Goal: Information Seeking & Learning: Learn about a topic

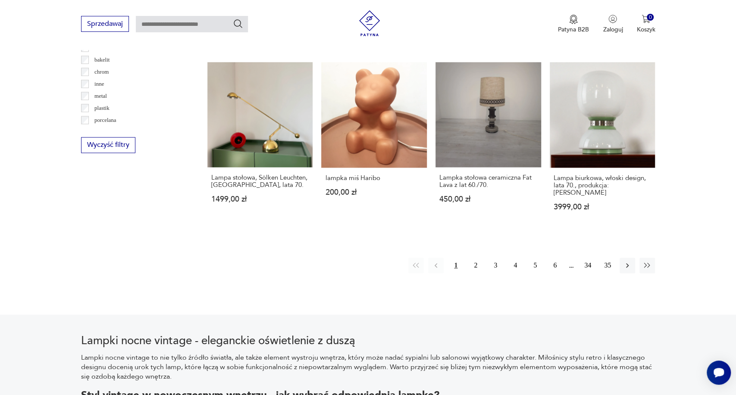
scroll to position [831, 0]
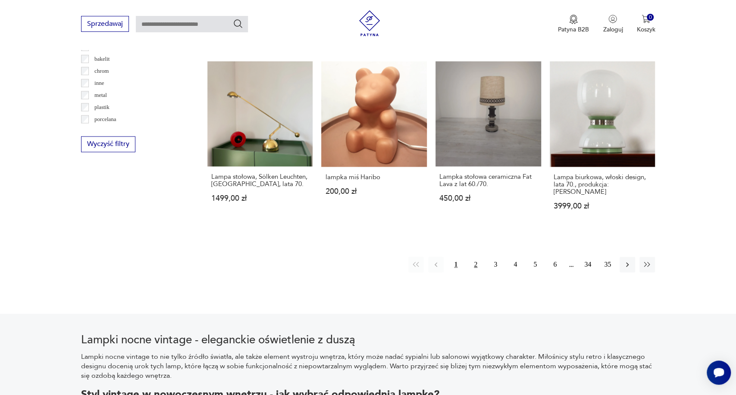
click at [478, 257] on button "2" at bounding box center [476, 265] width 16 height 16
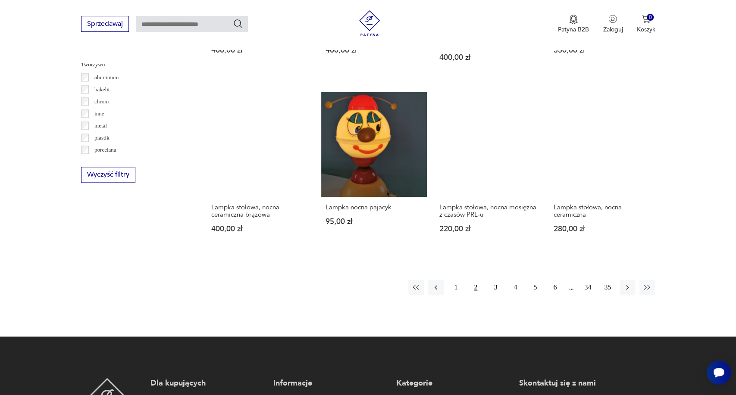
scroll to position [802, 0]
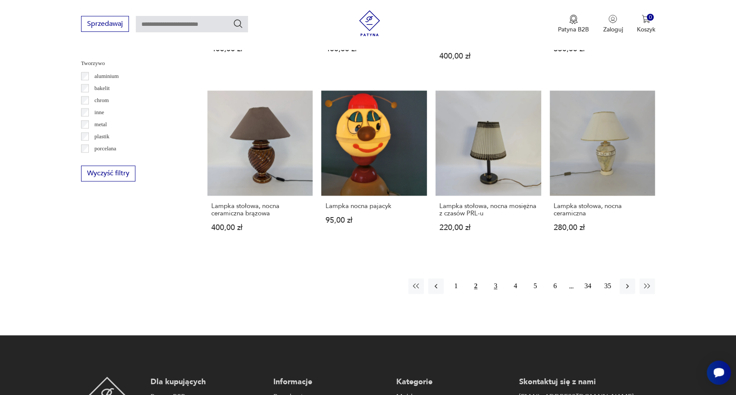
click at [495, 278] on button "3" at bounding box center [495, 286] width 16 height 16
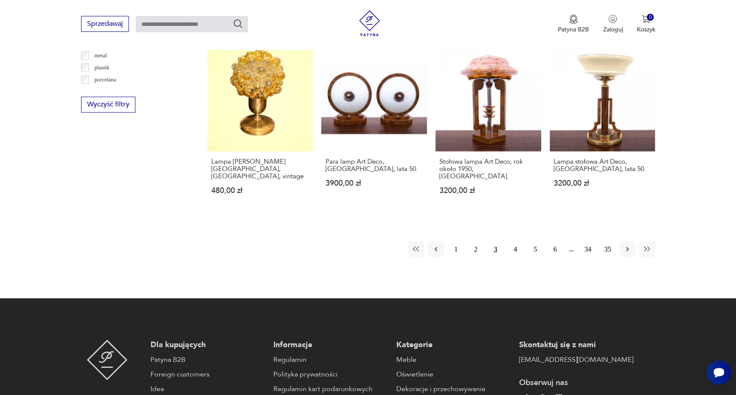
scroll to position [873, 0]
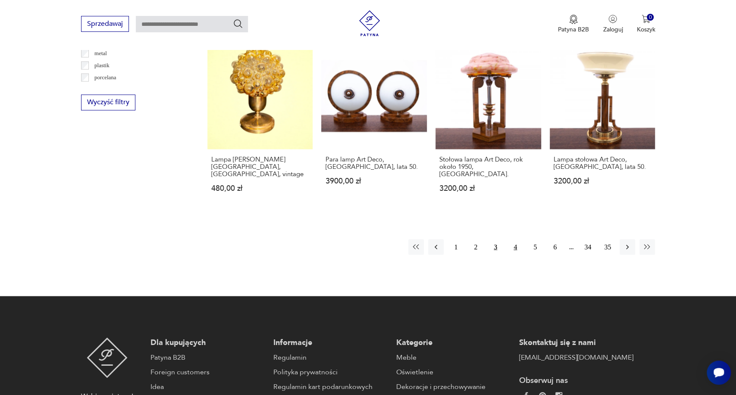
click at [512, 239] on button "4" at bounding box center [515, 247] width 16 height 16
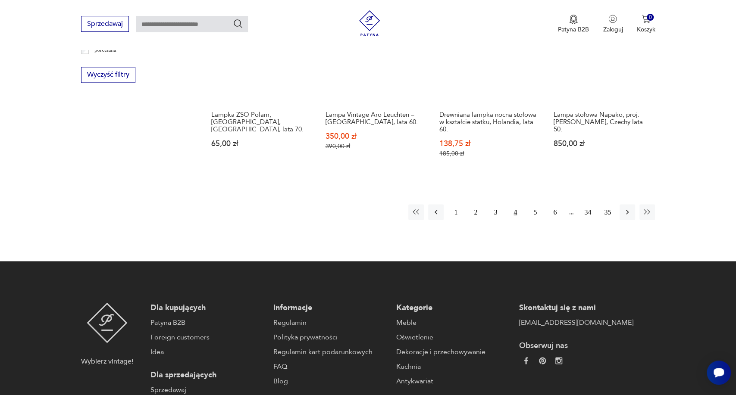
scroll to position [906, 0]
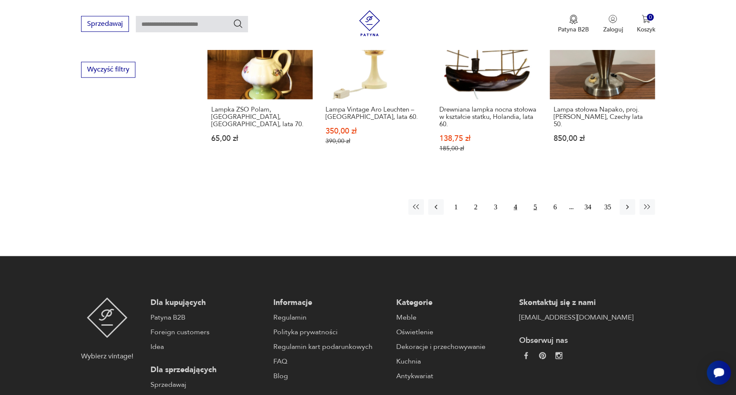
click at [531, 199] on button "5" at bounding box center [535, 207] width 16 height 16
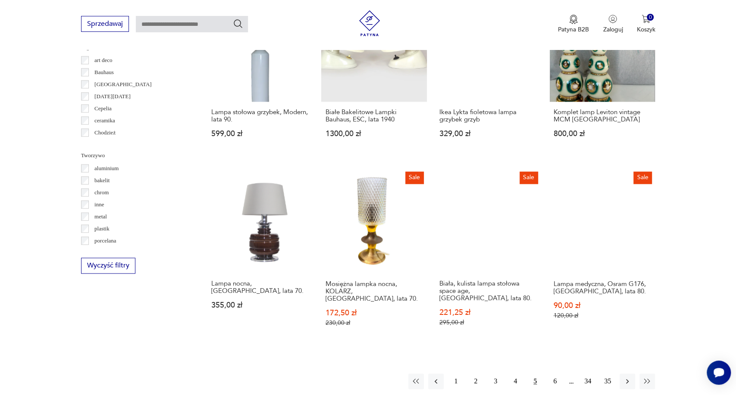
scroll to position [710, 0]
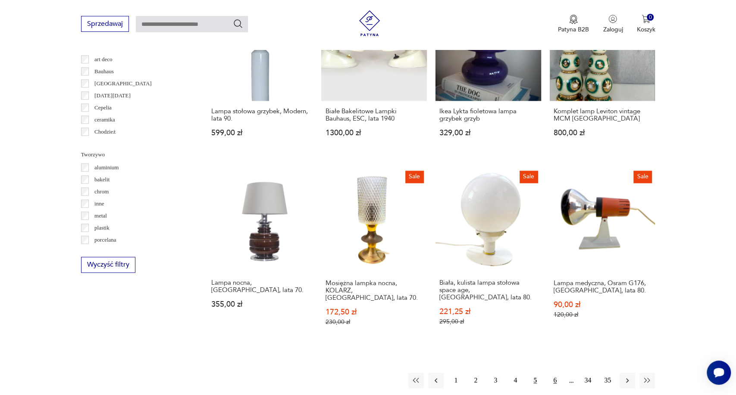
click at [557, 375] on button "6" at bounding box center [555, 381] width 16 height 16
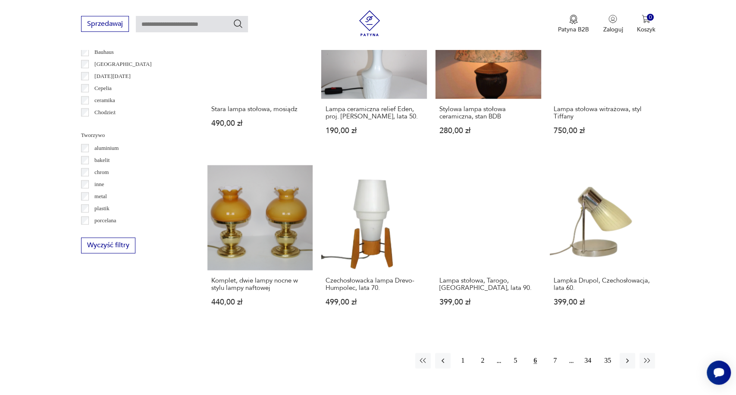
scroll to position [733, 0]
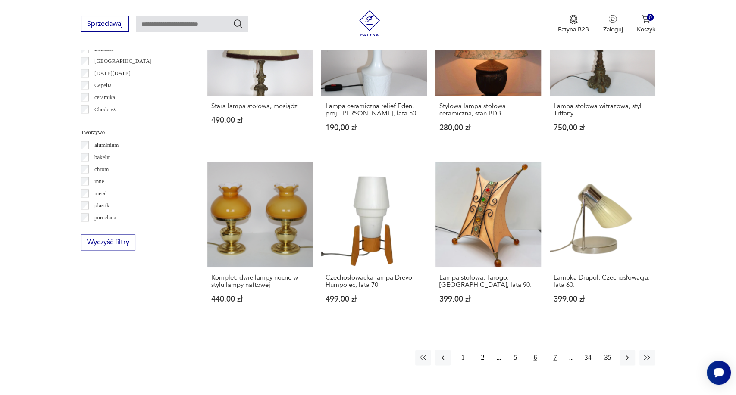
click at [558, 352] on button "7" at bounding box center [555, 358] width 16 height 16
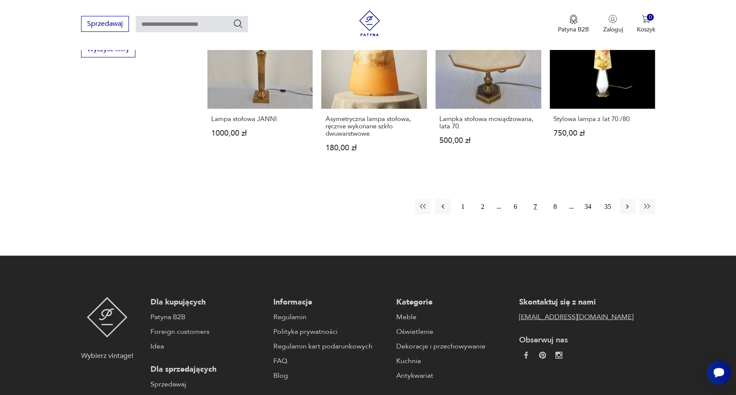
scroll to position [927, 0]
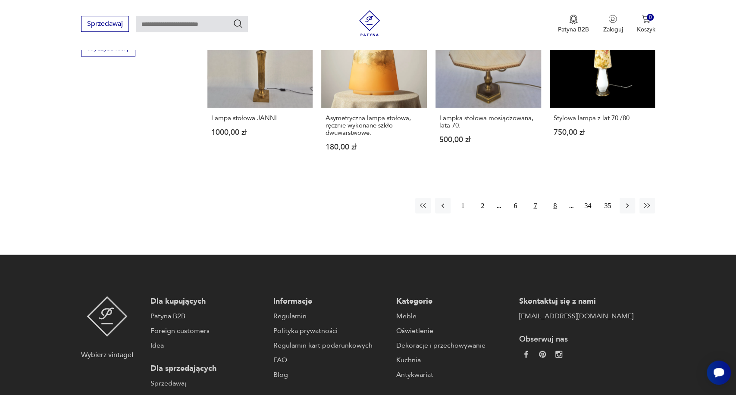
click at [558, 198] on button "8" at bounding box center [555, 206] width 16 height 16
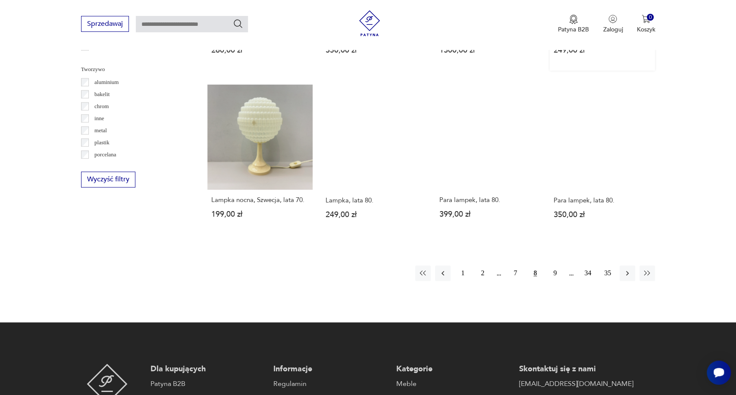
scroll to position [796, 0]
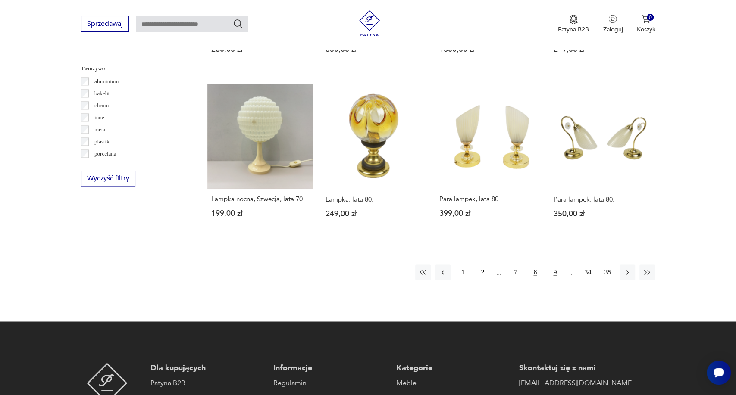
click at [555, 267] on button "9" at bounding box center [555, 273] width 16 height 16
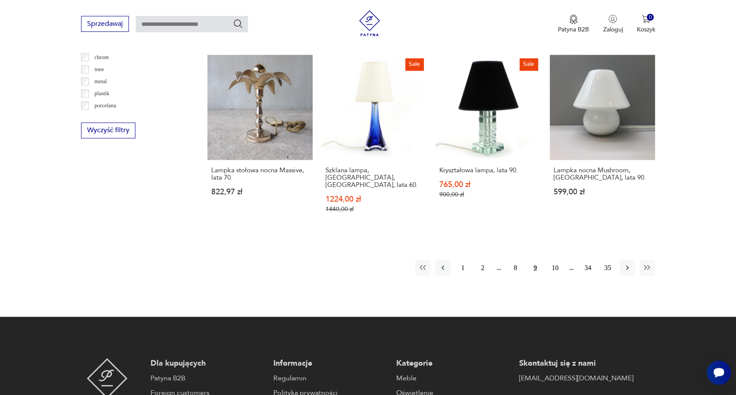
scroll to position [847, 0]
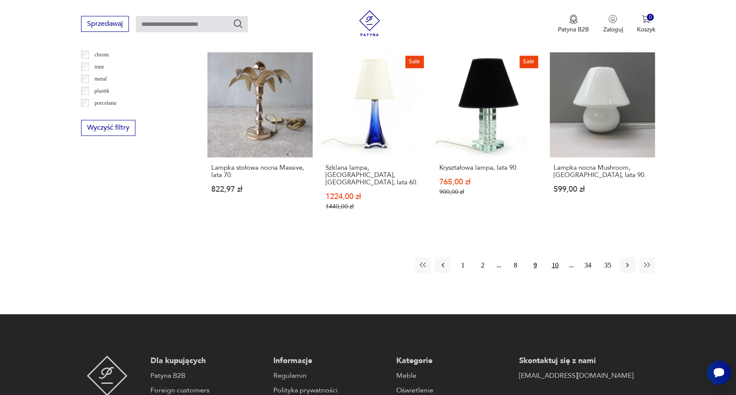
click at [557, 257] on button "10" at bounding box center [555, 265] width 16 height 16
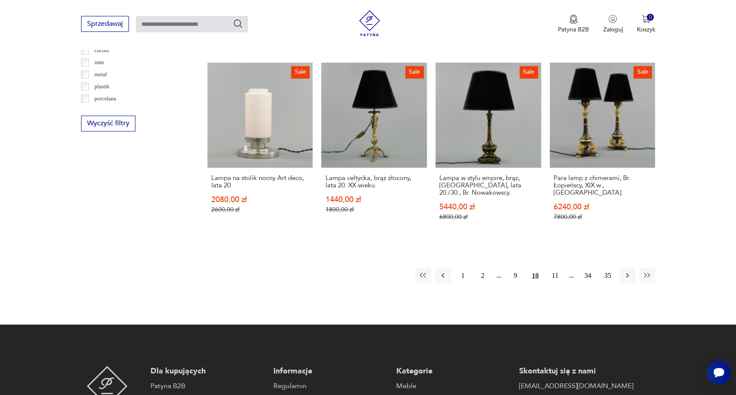
scroll to position [854, 0]
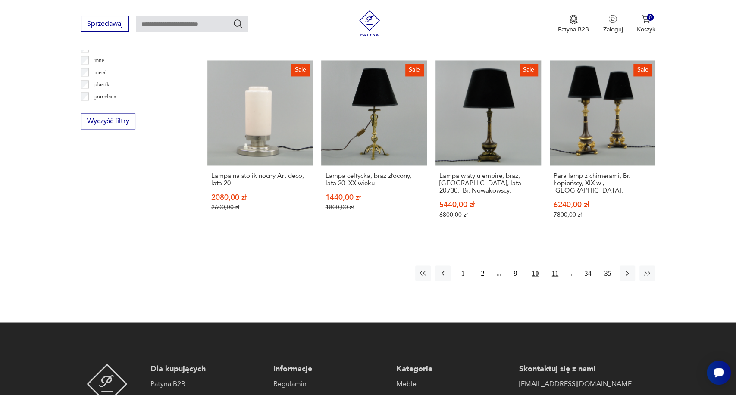
click at [553, 265] on button "11" at bounding box center [555, 273] width 16 height 16
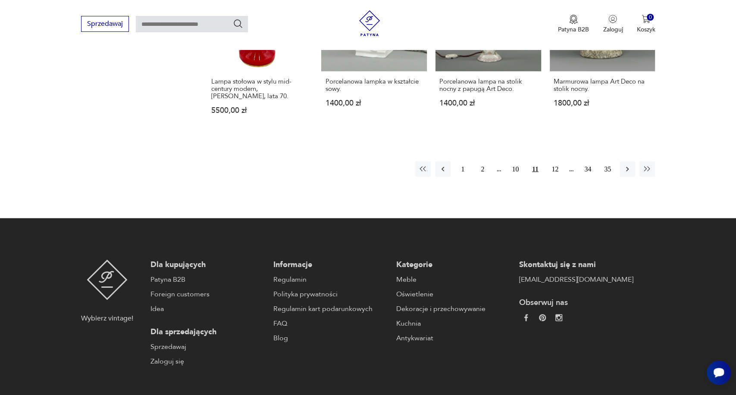
scroll to position [957, 0]
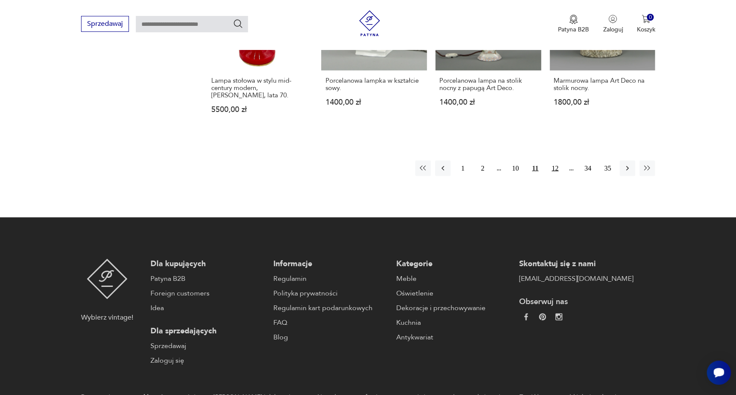
click at [556, 160] on button "12" at bounding box center [555, 168] width 16 height 16
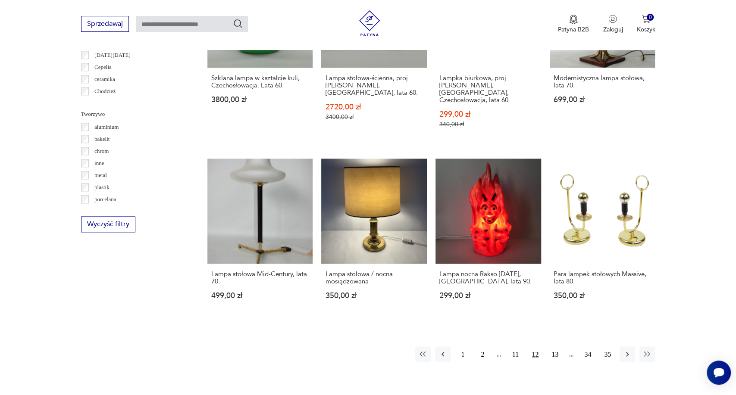
scroll to position [753, 0]
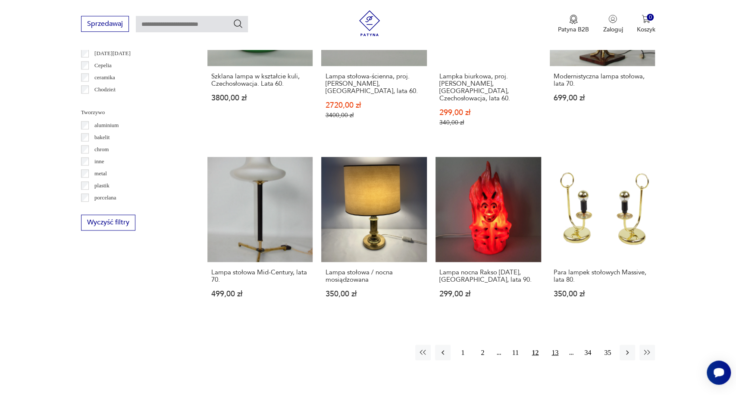
click at [557, 345] on button "13" at bounding box center [555, 353] width 16 height 16
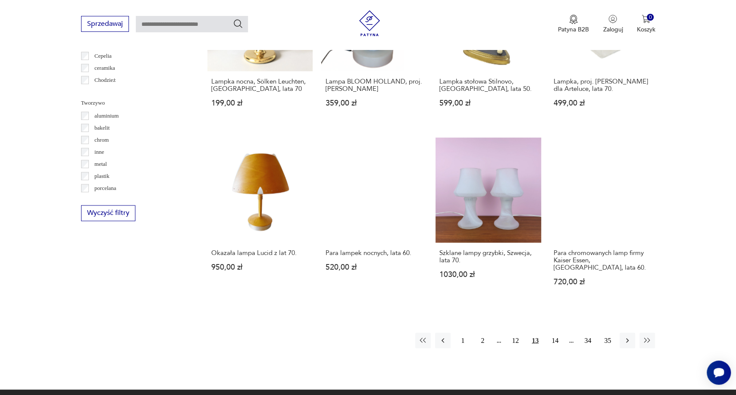
scroll to position [765, 0]
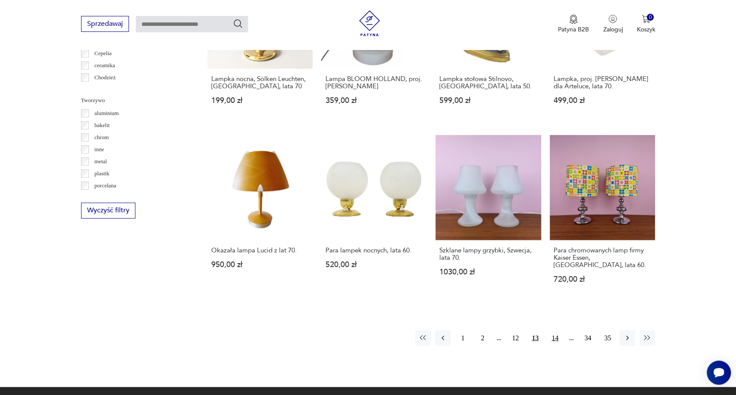
click at [559, 330] on button "14" at bounding box center [555, 338] width 16 height 16
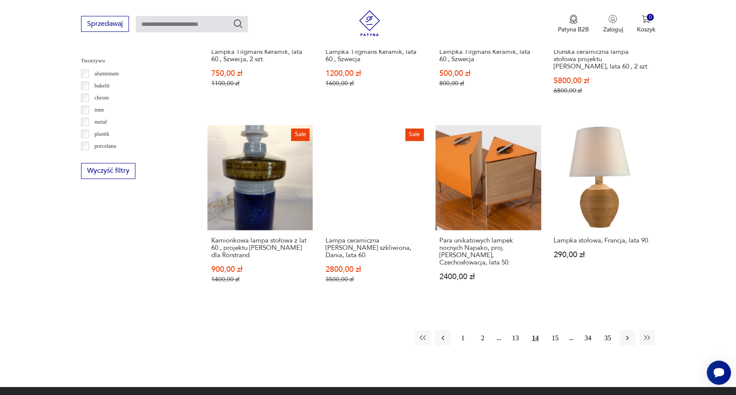
scroll to position [808, 0]
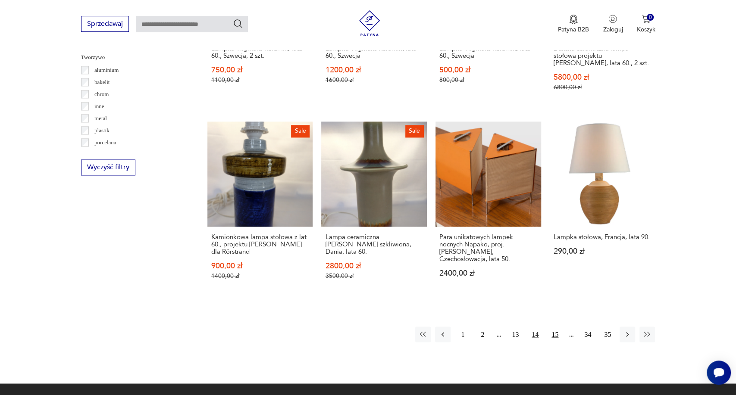
click at [559, 329] on button "15" at bounding box center [555, 335] width 16 height 16
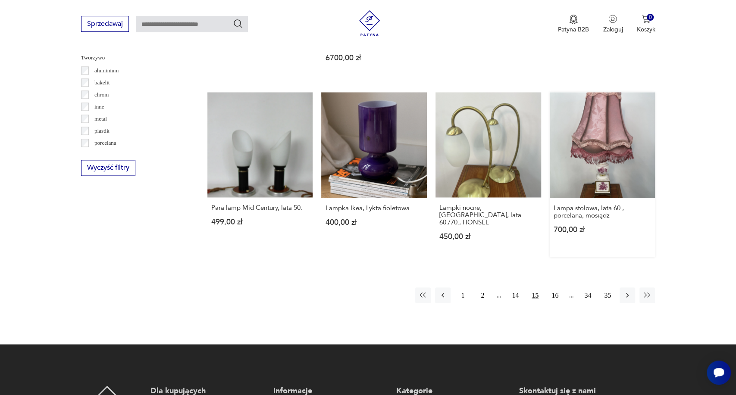
scroll to position [820, 0]
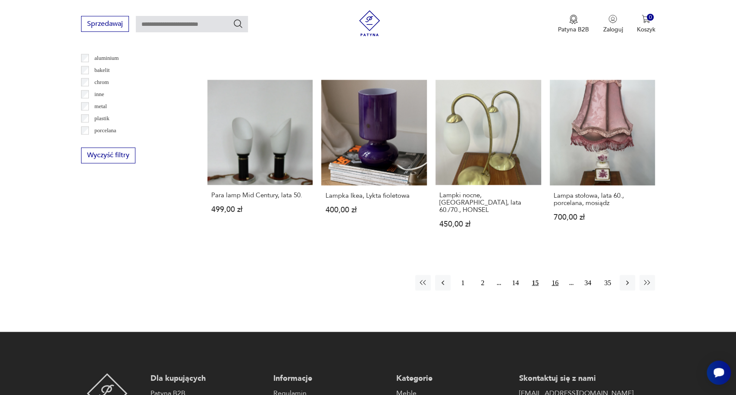
click at [552, 275] on button "16" at bounding box center [555, 283] width 16 height 16
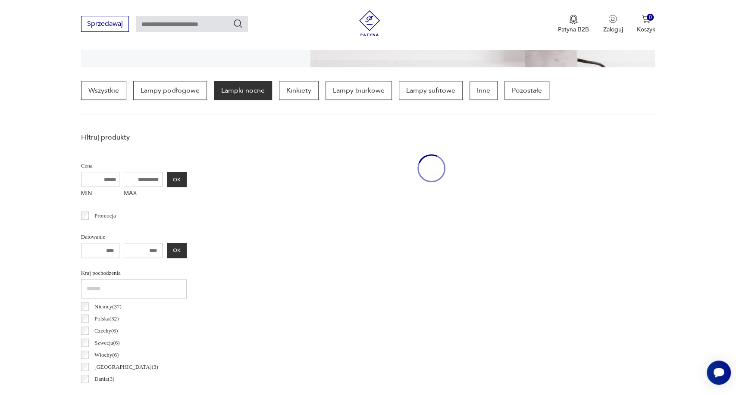
scroll to position [203, 0]
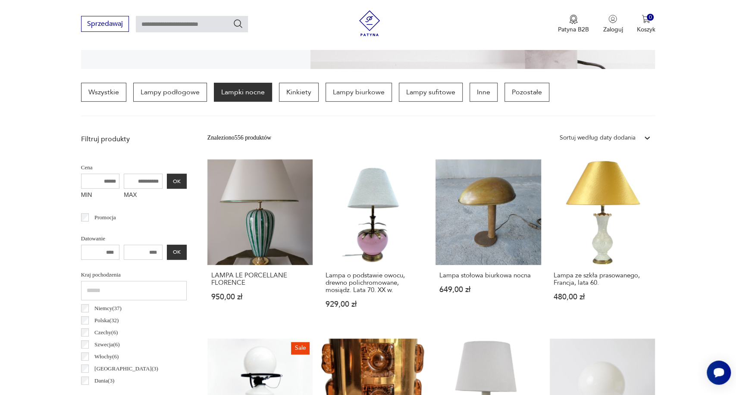
click at [201, 27] on input "text" at bounding box center [192, 24] width 112 height 16
type input "******"
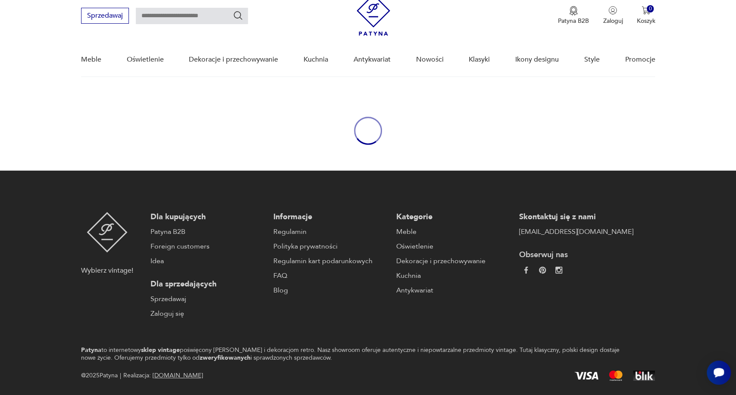
type input "******"
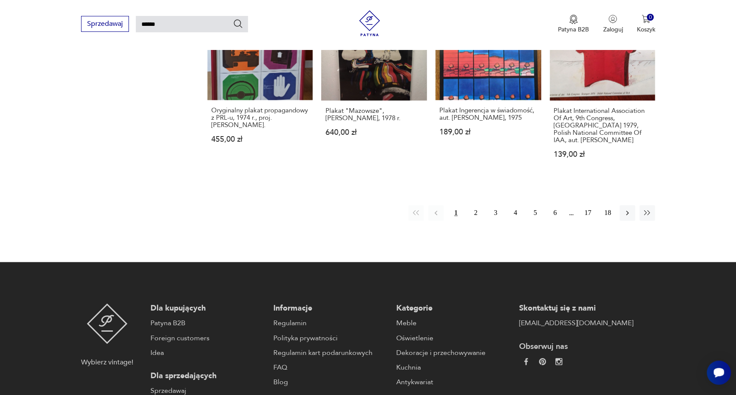
scroll to position [768, 0]
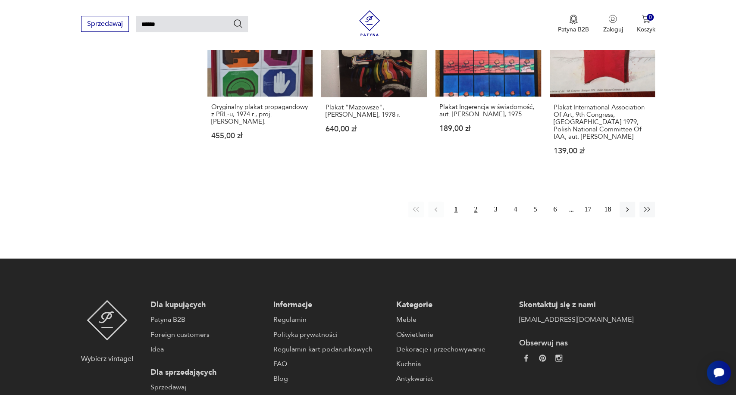
click at [473, 202] on button "2" at bounding box center [476, 210] width 16 height 16
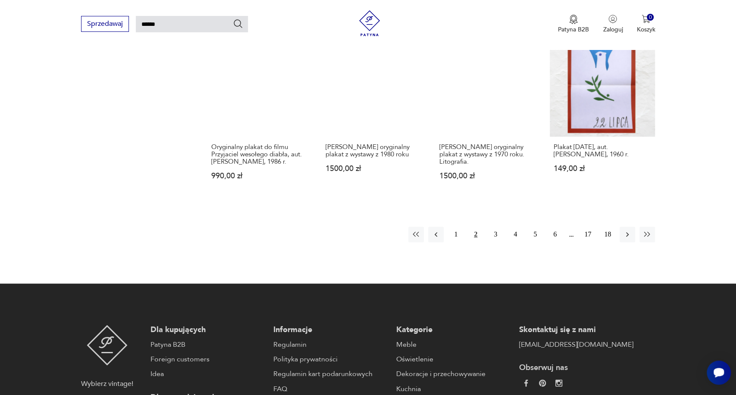
scroll to position [723, 0]
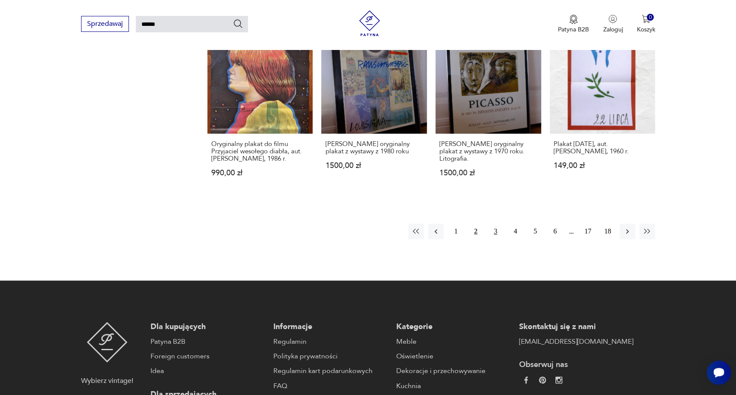
click at [493, 224] on button "3" at bounding box center [495, 232] width 16 height 16
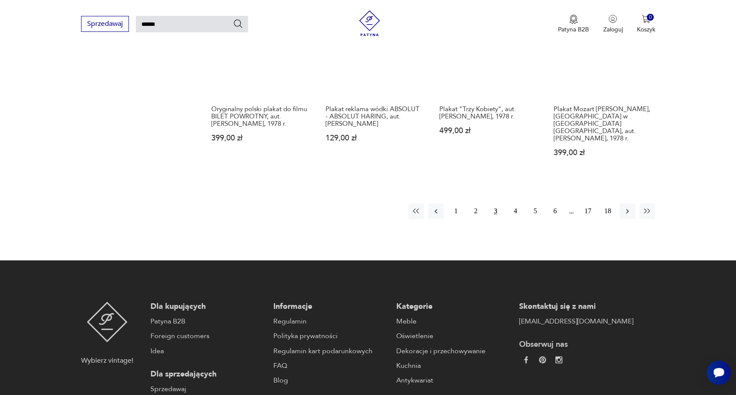
scroll to position [760, 0]
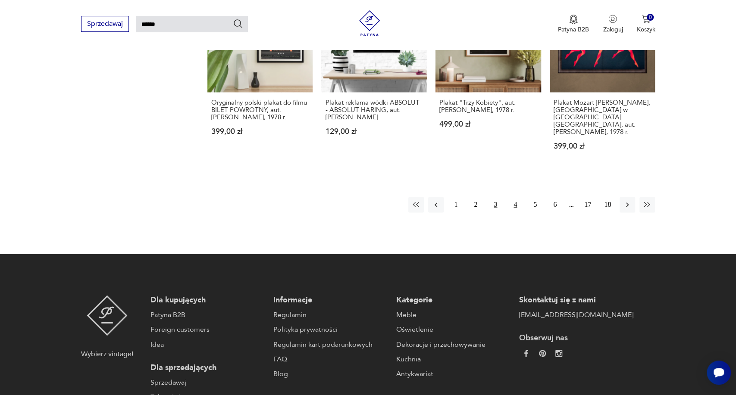
click at [515, 197] on button "4" at bounding box center [515, 205] width 16 height 16
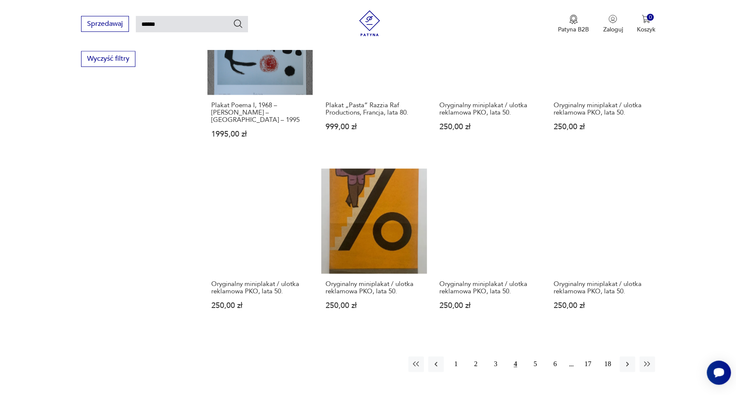
scroll to position [584, 0]
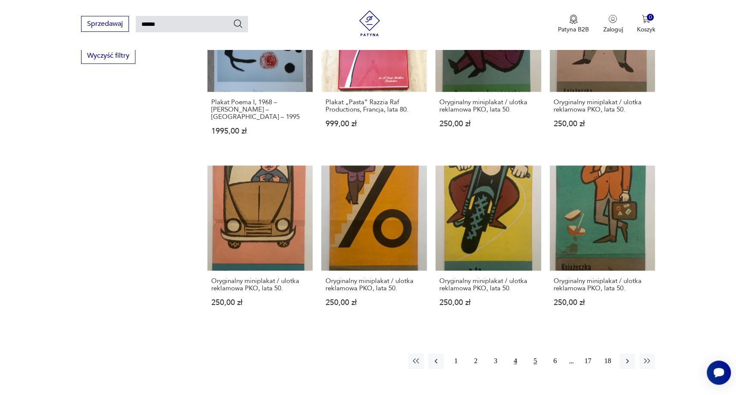
click at [532, 353] on button "5" at bounding box center [535, 361] width 16 height 16
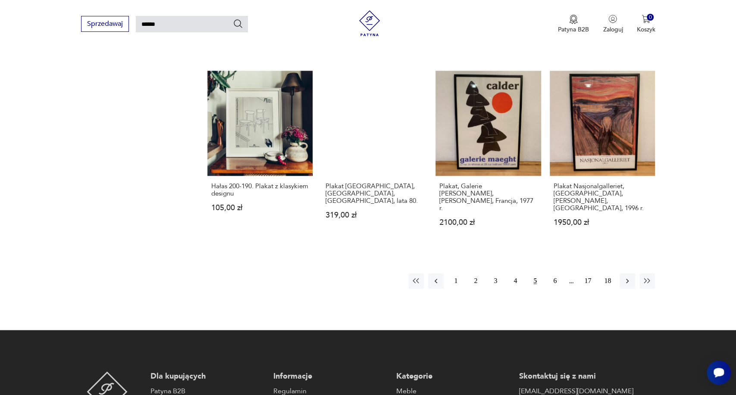
scroll to position [680, 0]
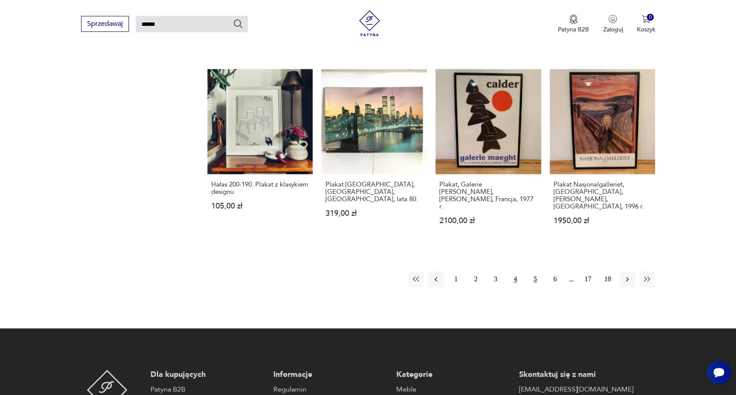
click at [515, 274] on button "4" at bounding box center [515, 280] width 16 height 16
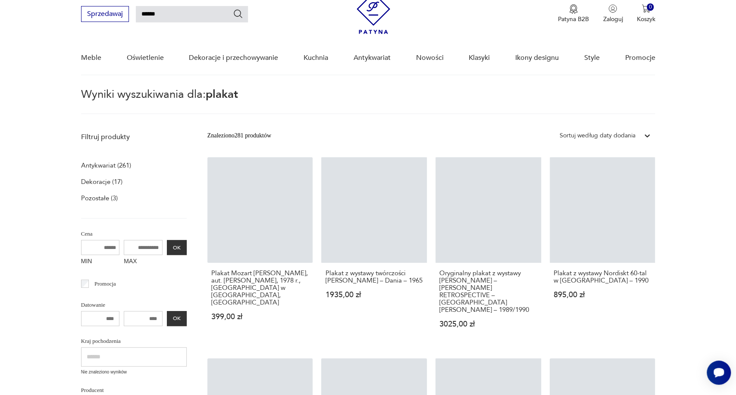
scroll to position [31, 0]
